Goal: Navigation & Orientation: Go to known website

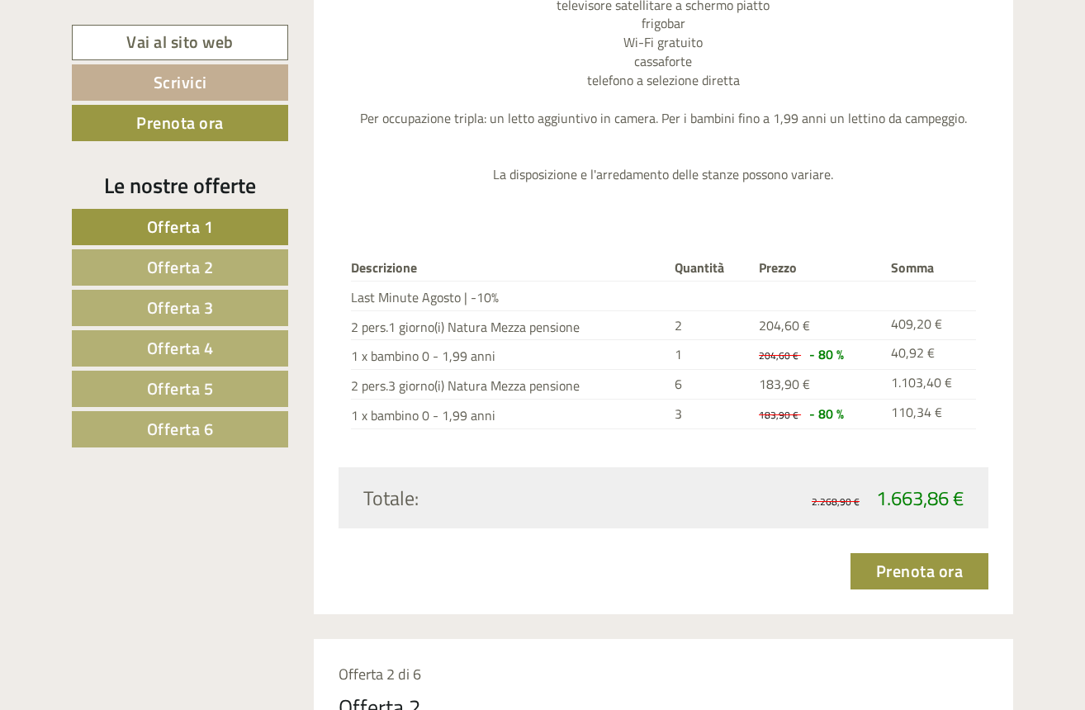
scroll to position [1628, 0]
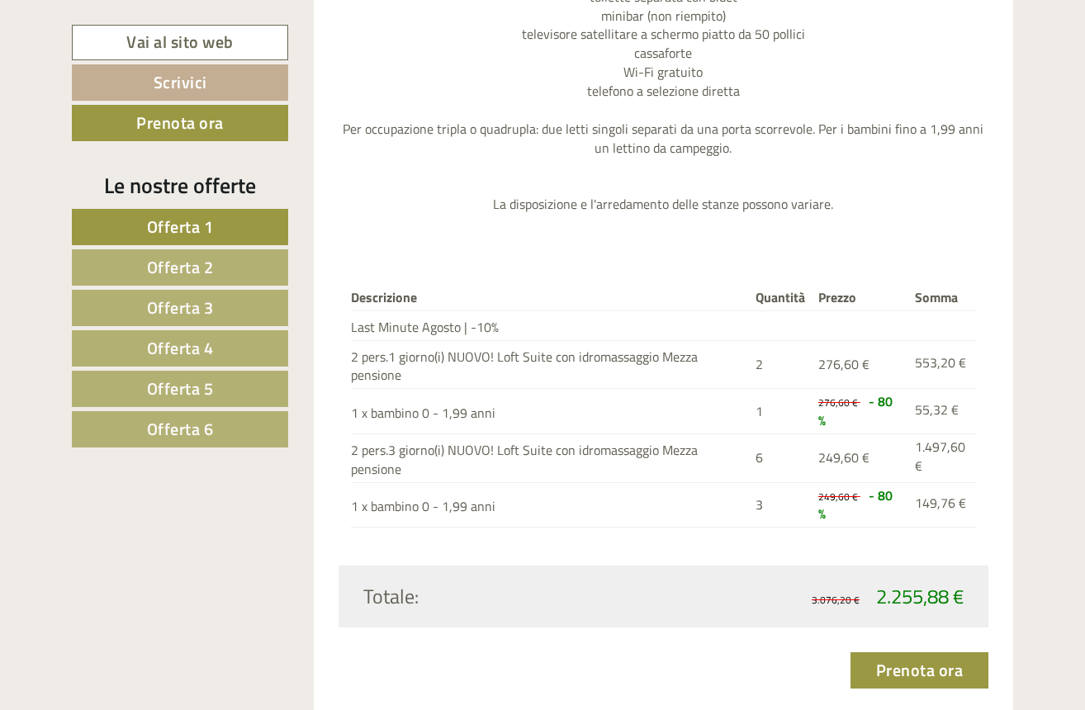
scroll to position [2061, 0]
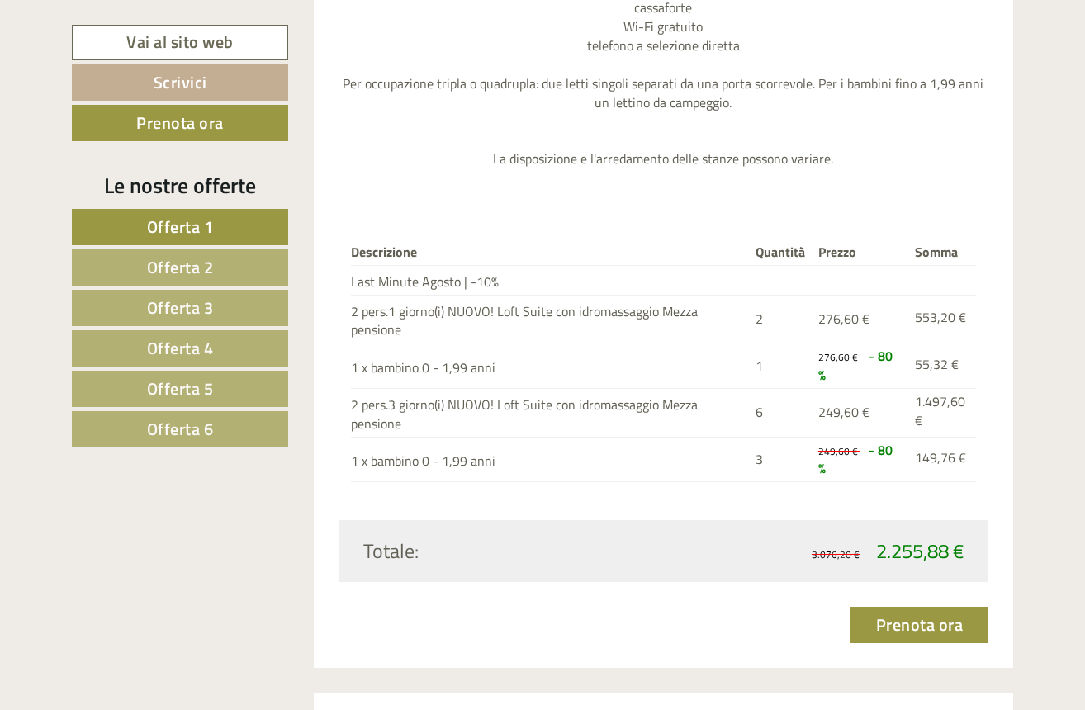
click at [218, 430] on link "Offerta 6" at bounding box center [180, 429] width 216 height 36
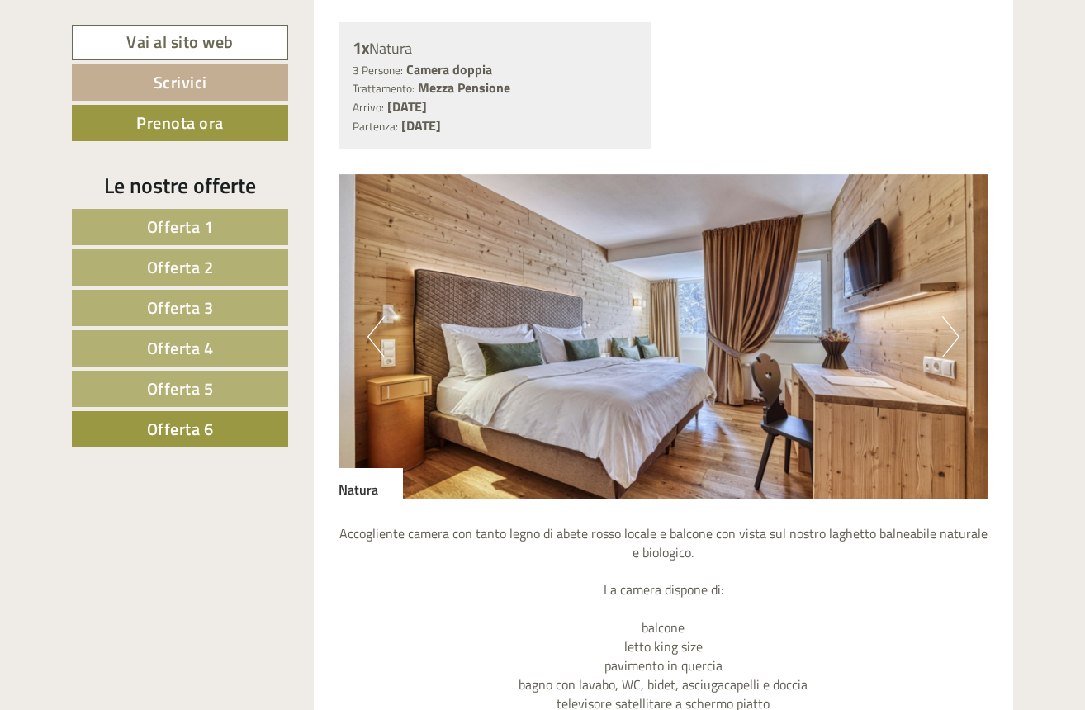
scroll to position [1281, 0]
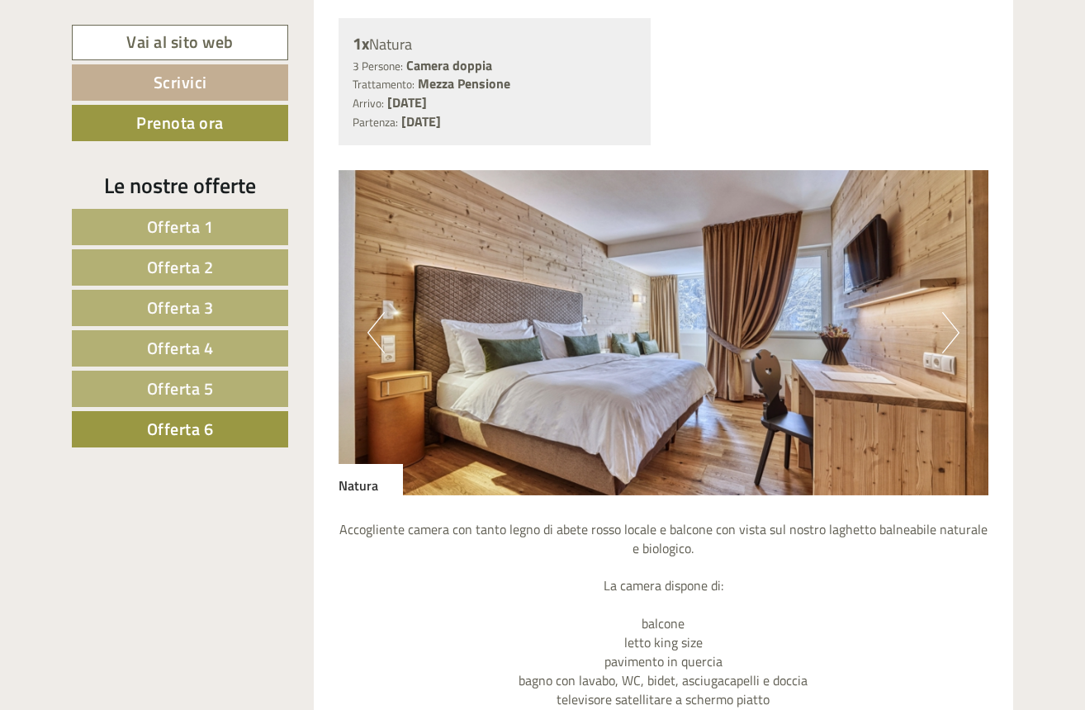
click at [955, 330] on button "Next" at bounding box center [950, 332] width 17 height 41
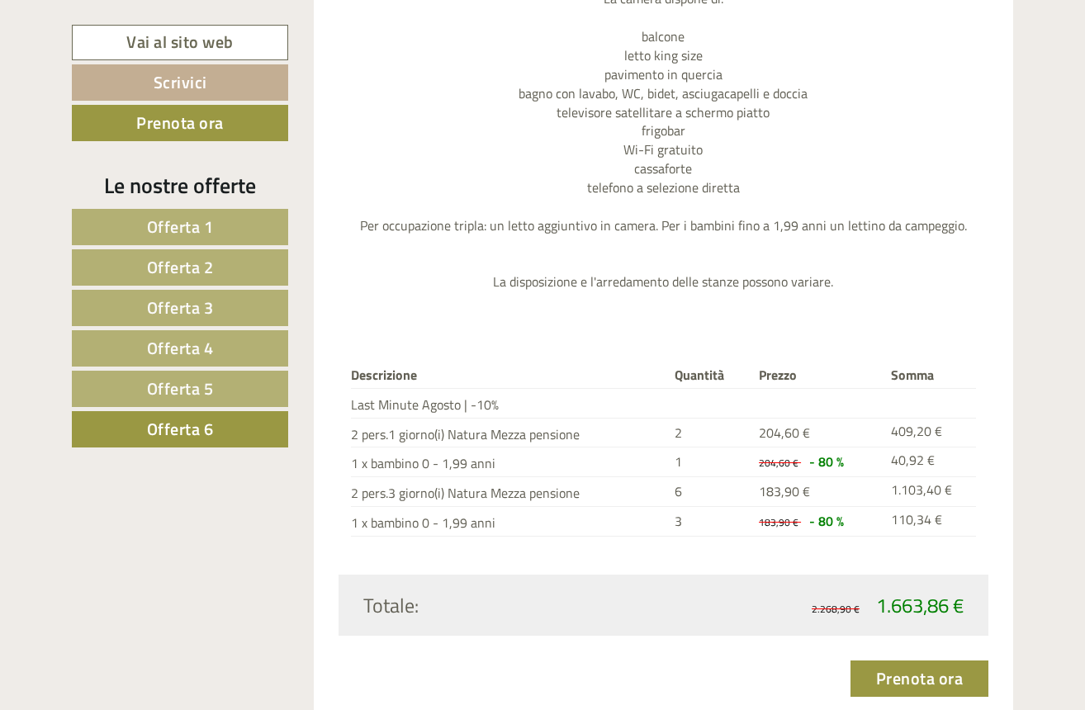
scroll to position [1877, 0]
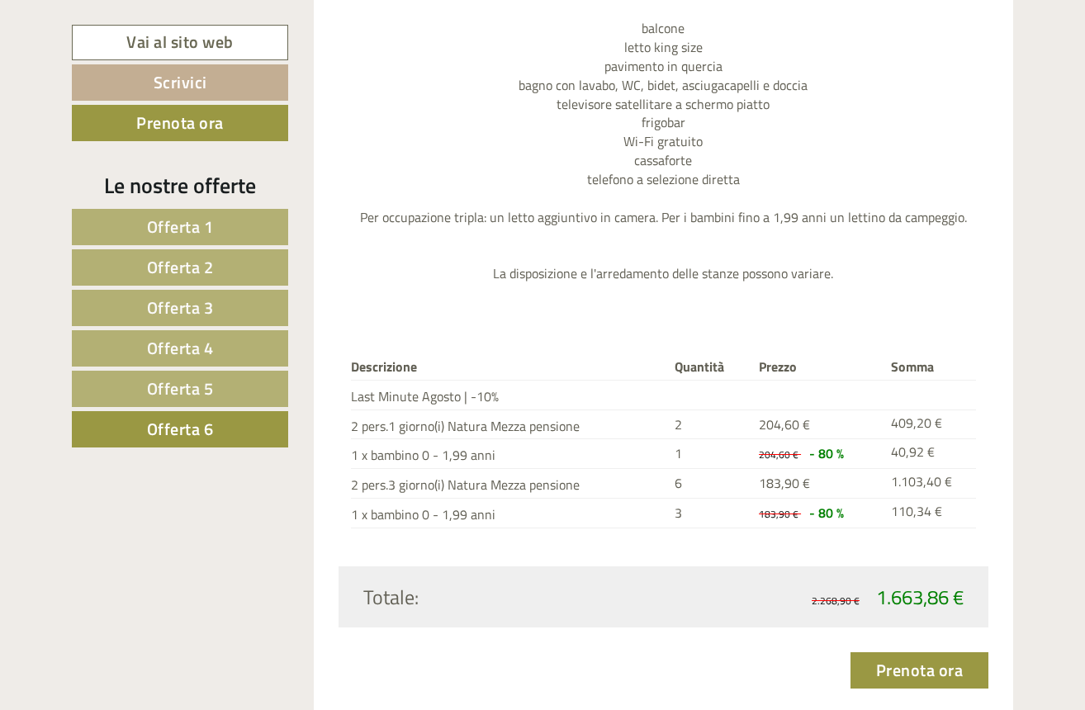
click at [231, 396] on link "Offerta 5" at bounding box center [180, 389] width 216 height 36
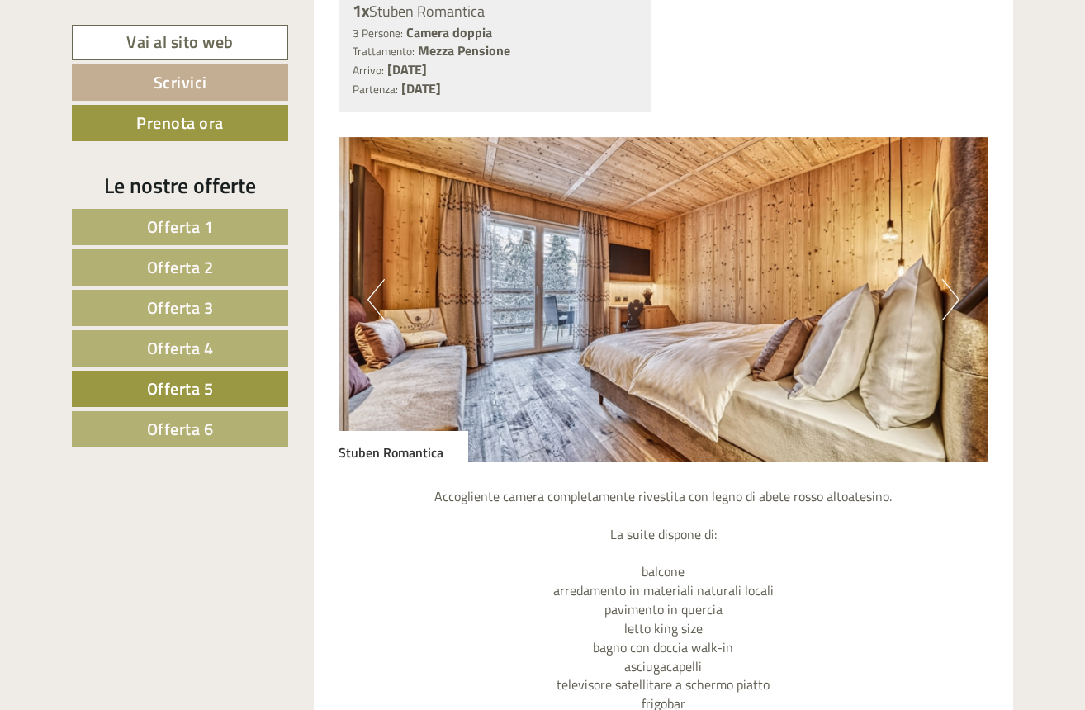
scroll to position [1314, 0]
click at [945, 291] on button "Next" at bounding box center [950, 299] width 17 height 41
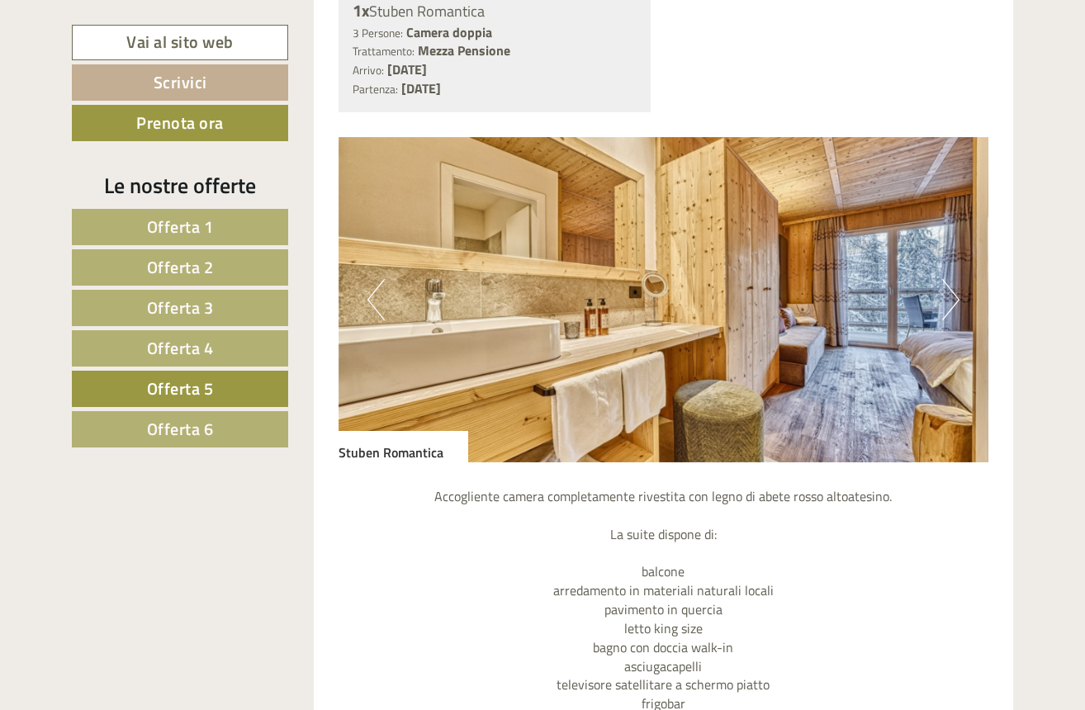
click at [945, 291] on button "Next" at bounding box center [950, 299] width 17 height 41
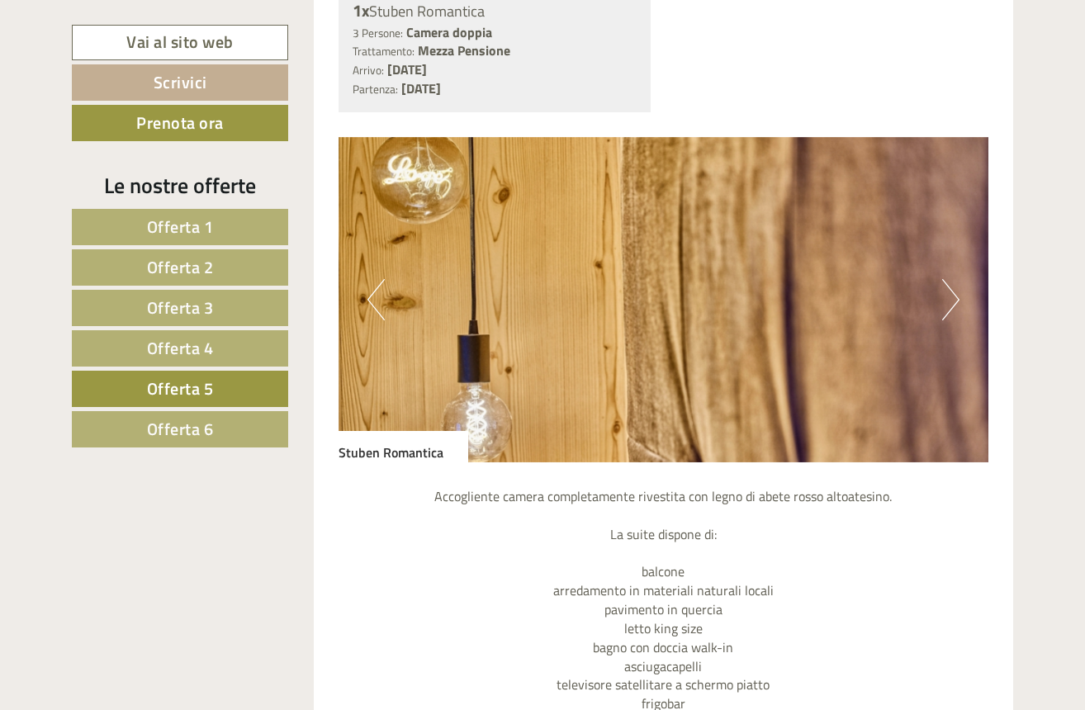
click at [945, 291] on button "Next" at bounding box center [950, 299] width 17 height 41
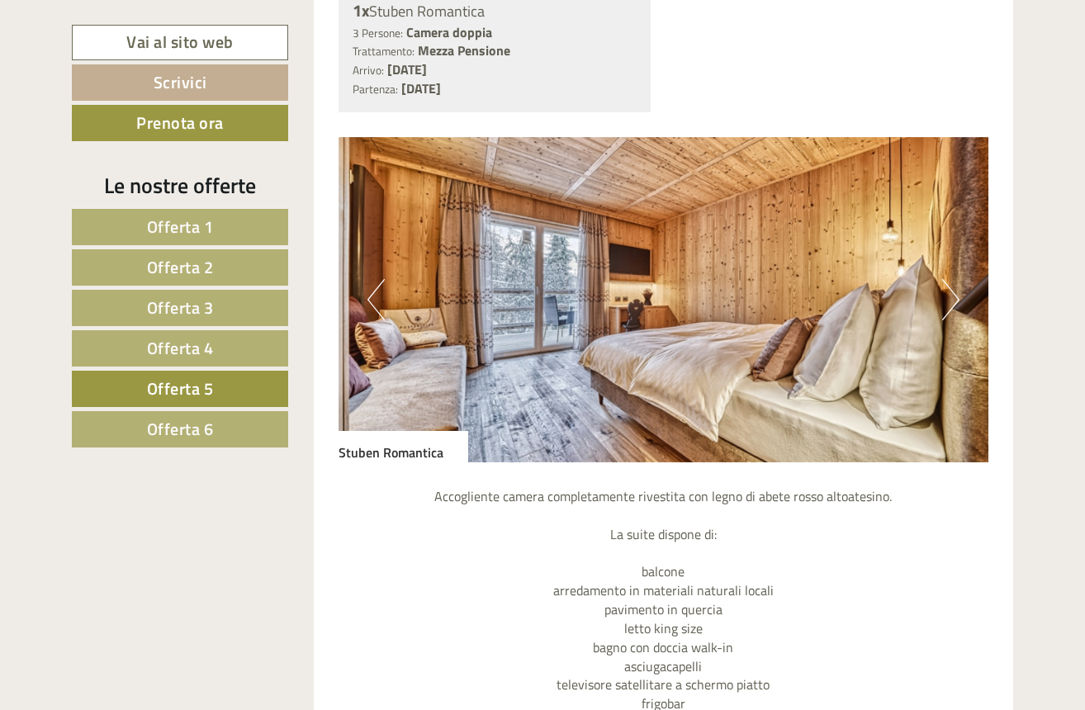
click at [225, 439] on link "Offerta 6" at bounding box center [180, 429] width 216 height 36
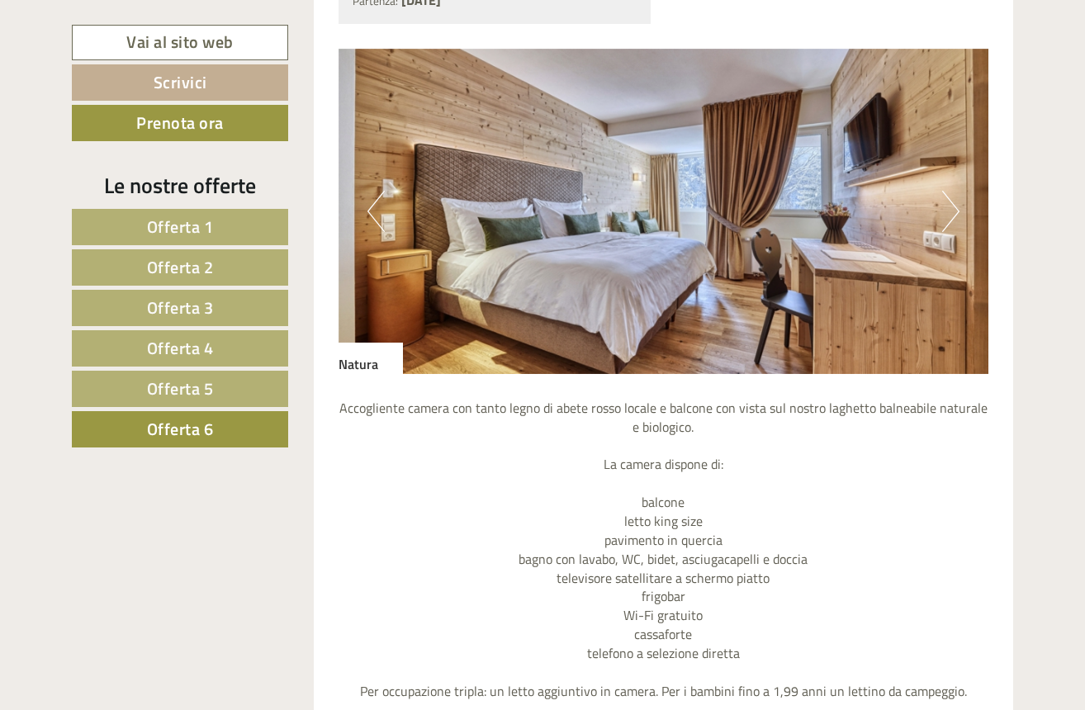
scroll to position [1412, 0]
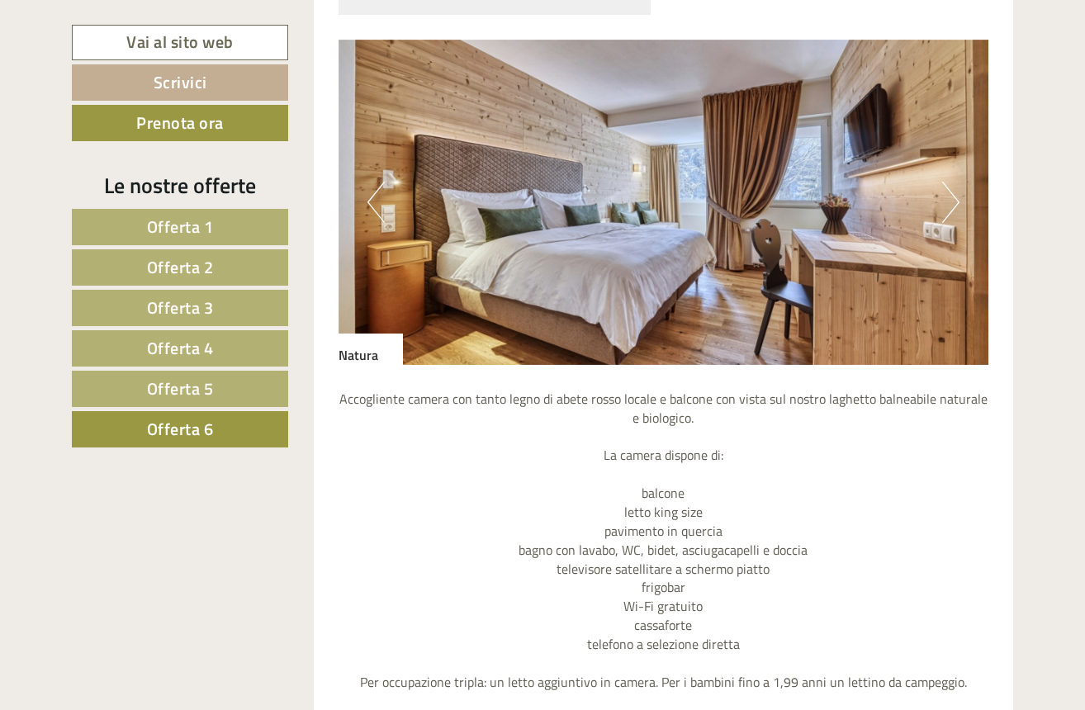
click at [956, 195] on button "Next" at bounding box center [950, 202] width 17 height 41
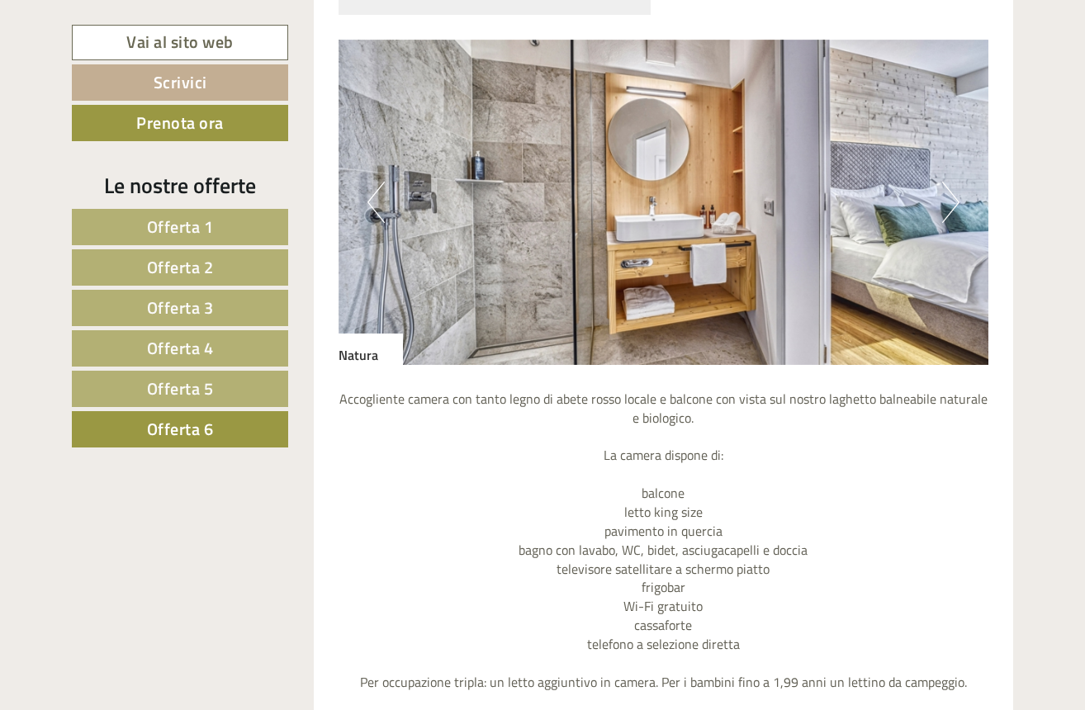
click at [178, 45] on link "Vai al sito web" at bounding box center [180, 43] width 216 height 36
